Goal: Communication & Community: Answer question/provide support

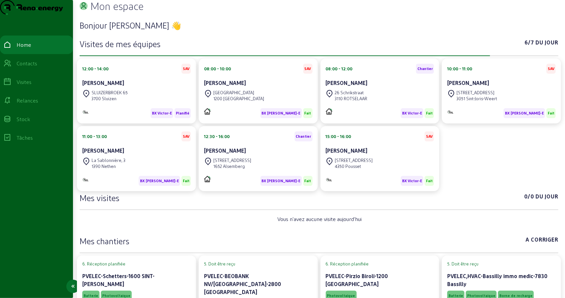
click at [31, 86] on div "Visites" at bounding box center [24, 82] width 15 height 8
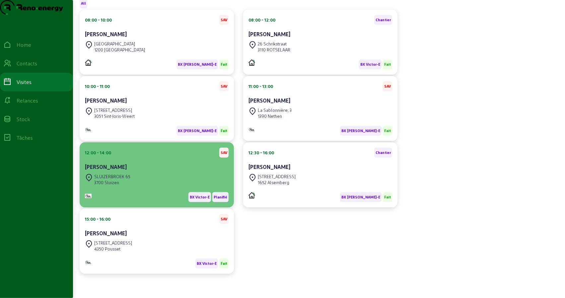
scroll to position [97, 0]
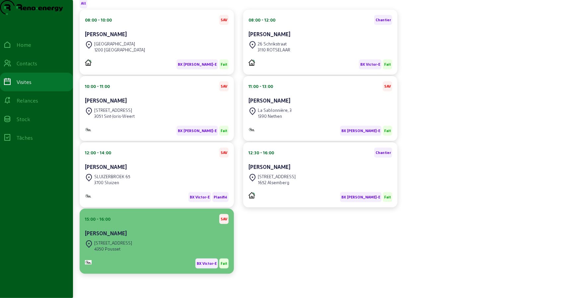
click at [139, 249] on div "[STREET_ADDRESS]" at bounding box center [157, 245] width 144 height 15
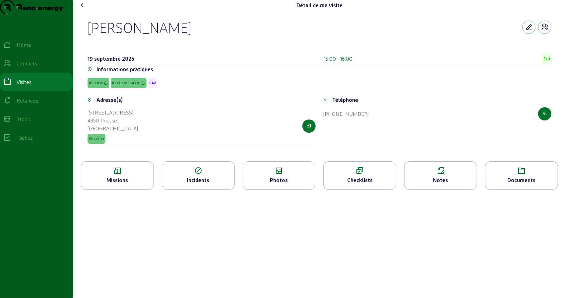
click at [120, 184] on div "Missions" at bounding box center [117, 180] width 72 height 8
click at [440, 175] on icon at bounding box center [441, 171] width 72 height 8
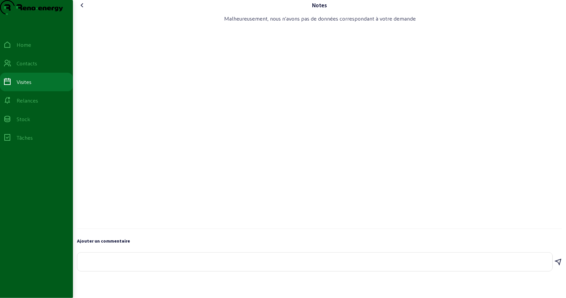
click at [125, 264] on textarea at bounding box center [315, 260] width 465 height 8
paste textarea "Lors de ma visite chez le client, je n'ai constaté aucun problème de production…"
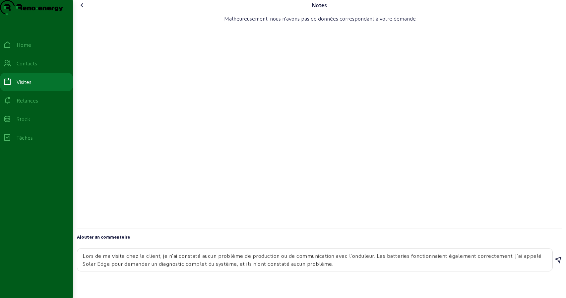
drag, startPoint x: 281, startPoint y: 279, endPoint x: 309, endPoint y: 282, distance: 28.4
click at [309, 271] on div "Lors de ma visite chez le client, je n'ai constaté aucun problème de production…" at bounding box center [315, 259] width 465 height 23
click at [333, 268] on textarea "Lors de ma visite chez le client, je n'ai constaté aucun problème de production…" at bounding box center [315, 260] width 465 height 16
click at [351, 268] on textarea "Lors de ma visite chez le client, je n'ai constaté aucun problème de production…" at bounding box center [315, 260] width 465 height 16
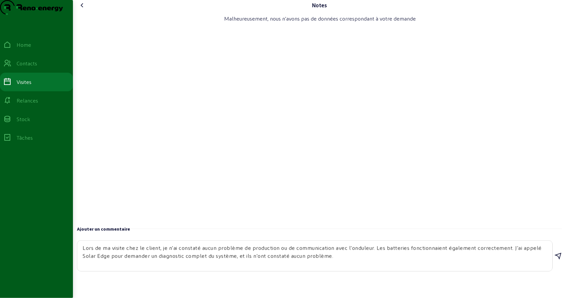
scroll to position [6, 0]
paste textarea "L'onduleur n'envoie effectivement pas la production d'il y a quelques jours y c…"
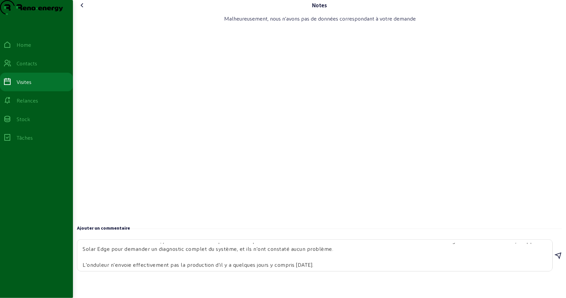
scroll to position [14, 0]
paste textarea "Le support Solaredge a déclaré qu'il y avait un problème avec les serveurs, c'e…"
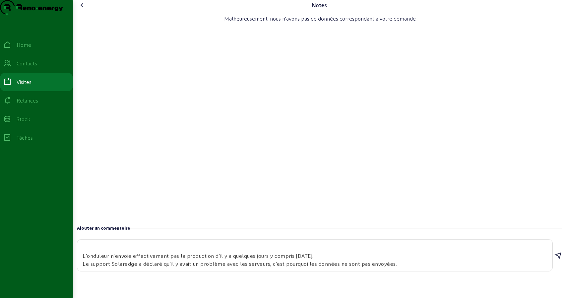
scroll to position [30, 0]
paste textarea "Un autre point soulevé par le client concernait la borne de charge, il a déclar…"
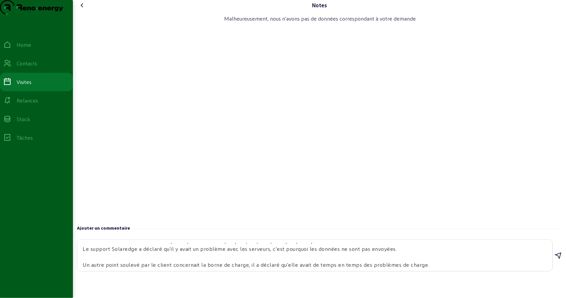
scroll to position [31, 0]
drag, startPoint x: 100, startPoint y: 279, endPoint x: 188, endPoint y: 280, distance: 87.5
click at [185, 268] on textarea "Lors de ma visite chez le client, je n'ai constaté aucun problème de production…" at bounding box center [315, 255] width 465 height 25
click at [210, 268] on textarea "Lors de ma visite chez le client, je n'ai constaté aucun problème de production…" at bounding box center [315, 255] width 465 height 25
click at [229, 268] on textarea "Lors de ma visite chez le client, je n'ai constaté aucun problème de production…" at bounding box center [315, 255] width 465 height 25
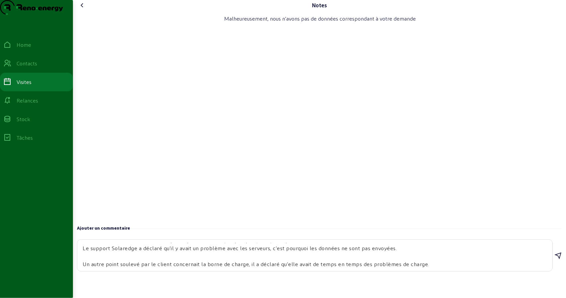
drag, startPoint x: 256, startPoint y: 281, endPoint x: 295, endPoint y: 280, distance: 39.8
click at [284, 271] on div "Lors de ma visite chez le client, je n'ai constaté aucun problème de production…" at bounding box center [315, 254] width 465 height 31
click at [307, 268] on textarea "Lors de ma visite chez le client, je n'ai constaté aucun problème de production…" at bounding box center [315, 255] width 465 height 25
drag, startPoint x: 332, startPoint y: 280, endPoint x: 367, endPoint y: 278, distance: 35.8
click at [352, 268] on textarea "Lors de ma visite chez le client, je n'ai constaté aucun problème de production…" at bounding box center [315, 255] width 465 height 25
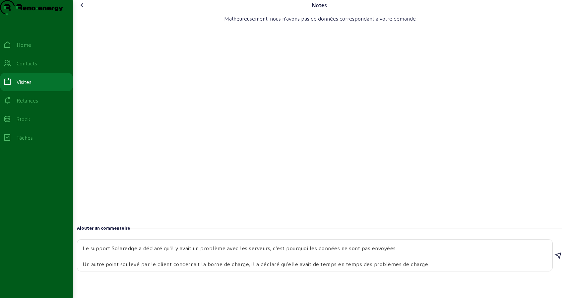
drag, startPoint x: 377, startPoint y: 279, endPoint x: 383, endPoint y: 280, distance: 5.3
click at [378, 268] on textarea "Lors de ma visite chez le client, je n'ai constaté aucun problème de production…" at bounding box center [315, 255] width 465 height 25
drag, startPoint x: 404, startPoint y: 280, endPoint x: 421, endPoint y: 280, distance: 17.6
click at [416, 268] on textarea "Lors de ma visite chez le client, je n'ai constaté aucun problème de production…" at bounding box center [315, 255] width 465 height 25
click at [428, 268] on textarea "Lors de ma visite chez le client, je n'ai constaté aucun problème de production…" at bounding box center [315, 255] width 465 height 25
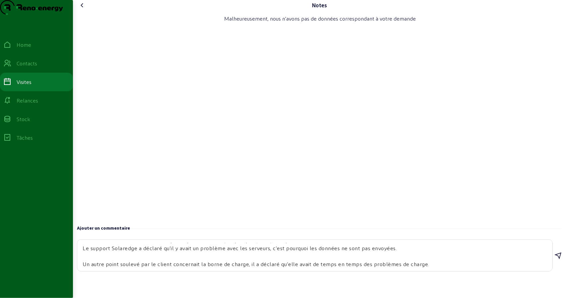
click at [441, 271] on div "Lors de ma visite chez le client, je n'ai constaté aucun problème de production…" at bounding box center [315, 254] width 465 height 31
click at [440, 268] on textarea "Lors de ma visite chez le client, je n'ai constaté aucun problème de production…" at bounding box center [315, 255] width 465 height 25
click at [432, 268] on textarea "Lors de ma visite chez le client, je n'ai constaté aucun problème de production…" at bounding box center [315, 255] width 465 height 25
paste textarea "J'ai pris quelques photos du bornier et du panneau électrique, et je n'ai rien …"
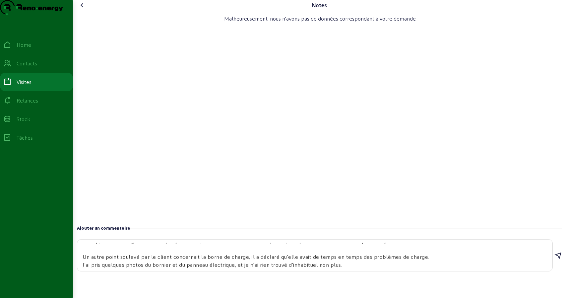
click at [357, 268] on textarea "Lors de ma visite chez le client, je n'ai constaté aucun problème de production…" at bounding box center [315, 255] width 465 height 25
paste textarea "J'ai testé le bornier trois fois ou plus et il a fonctionné correctement. Mais …"
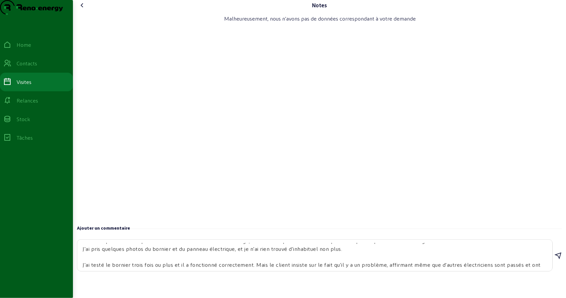
scroll to position [62, 0]
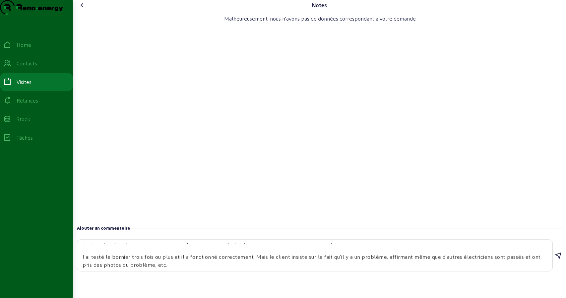
type textarea "Lors de ma visite chez le client, je n'ai constaté aucun problème de production…"
click at [557, 260] on icon at bounding box center [558, 256] width 8 height 8
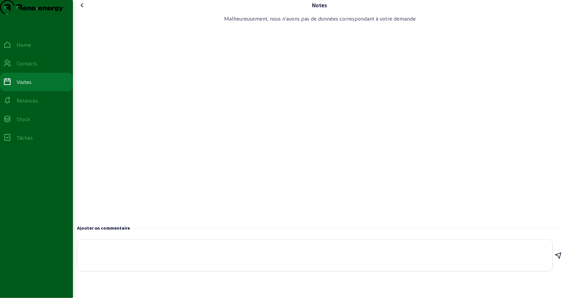
scroll to position [0, 0]
